Goal: Find specific page/section: Find specific page/section

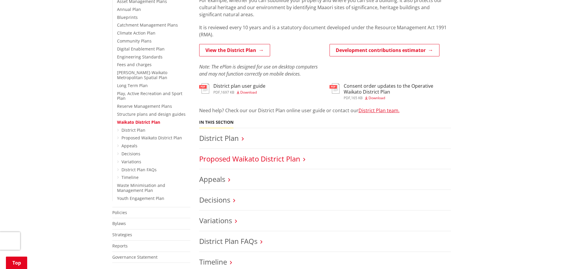
scroll to position [148, 0]
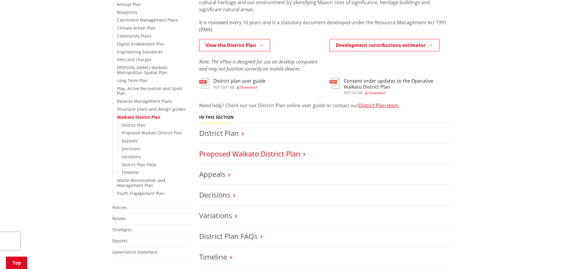
click at [237, 156] on link "Proposed Waikato District Plan" at bounding box center [249, 154] width 101 height 10
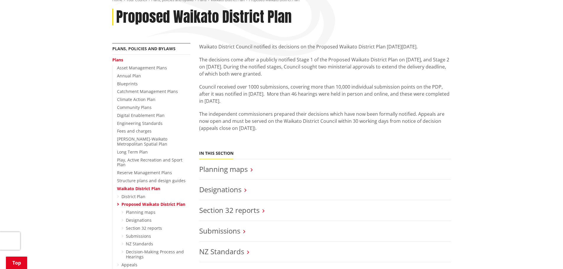
scroll to position [148, 0]
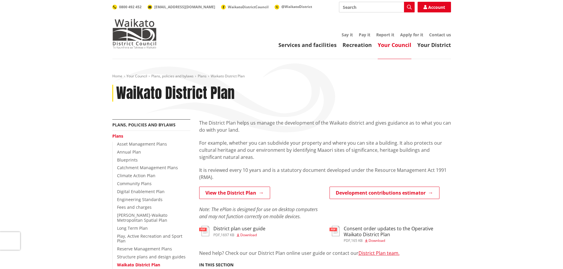
scroll to position [148, 0]
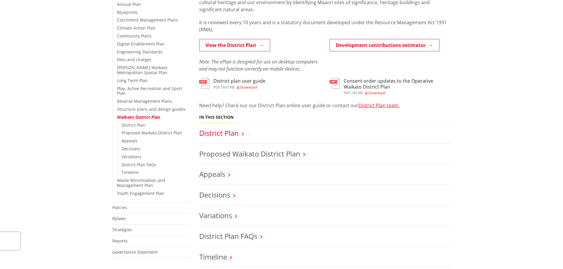
click at [233, 131] on link "District Plan" at bounding box center [219, 133] width 40 height 10
